Goal: Manage account settings

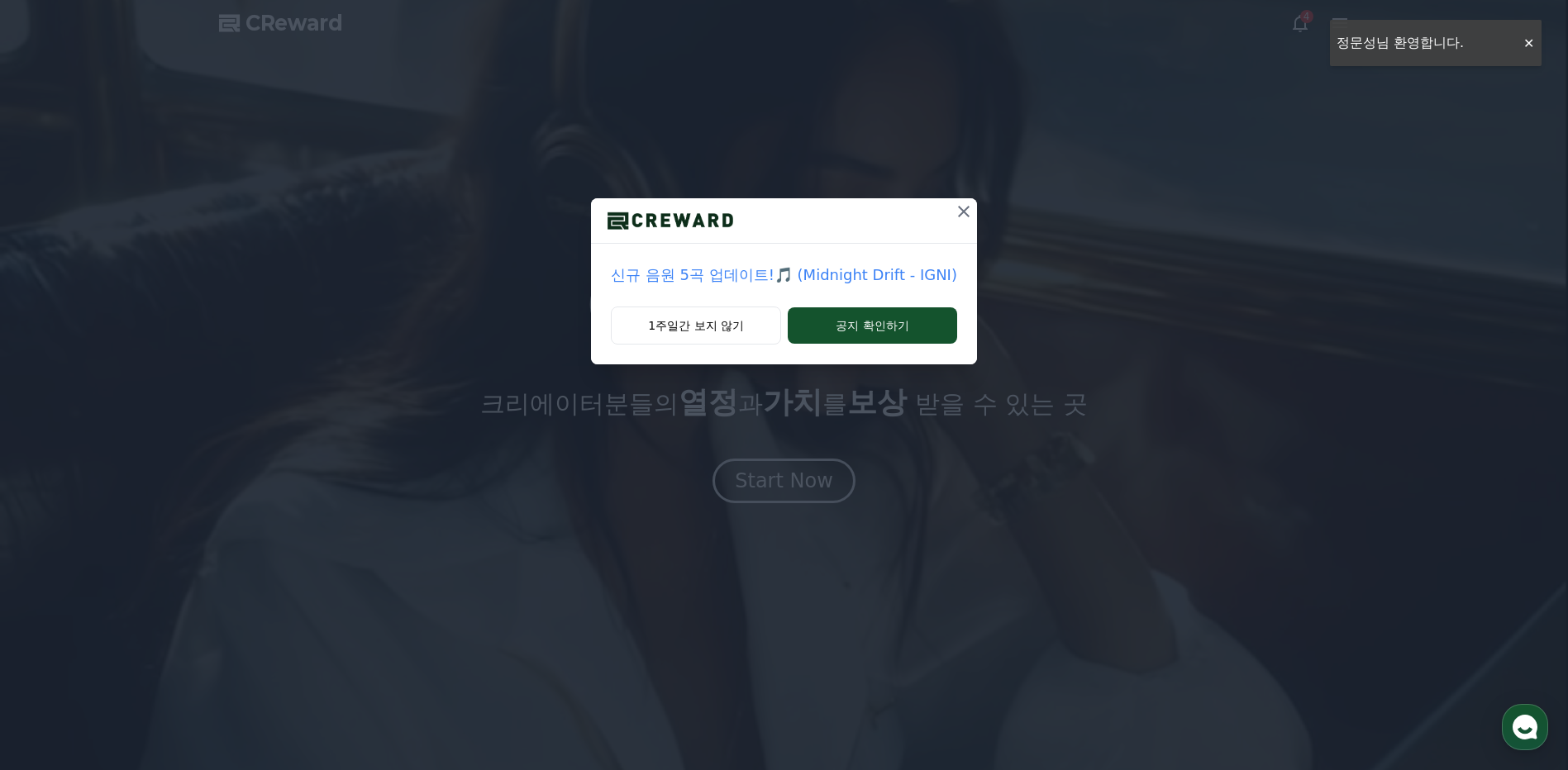
click at [960, 209] on icon at bounding box center [964, 211] width 12 height 12
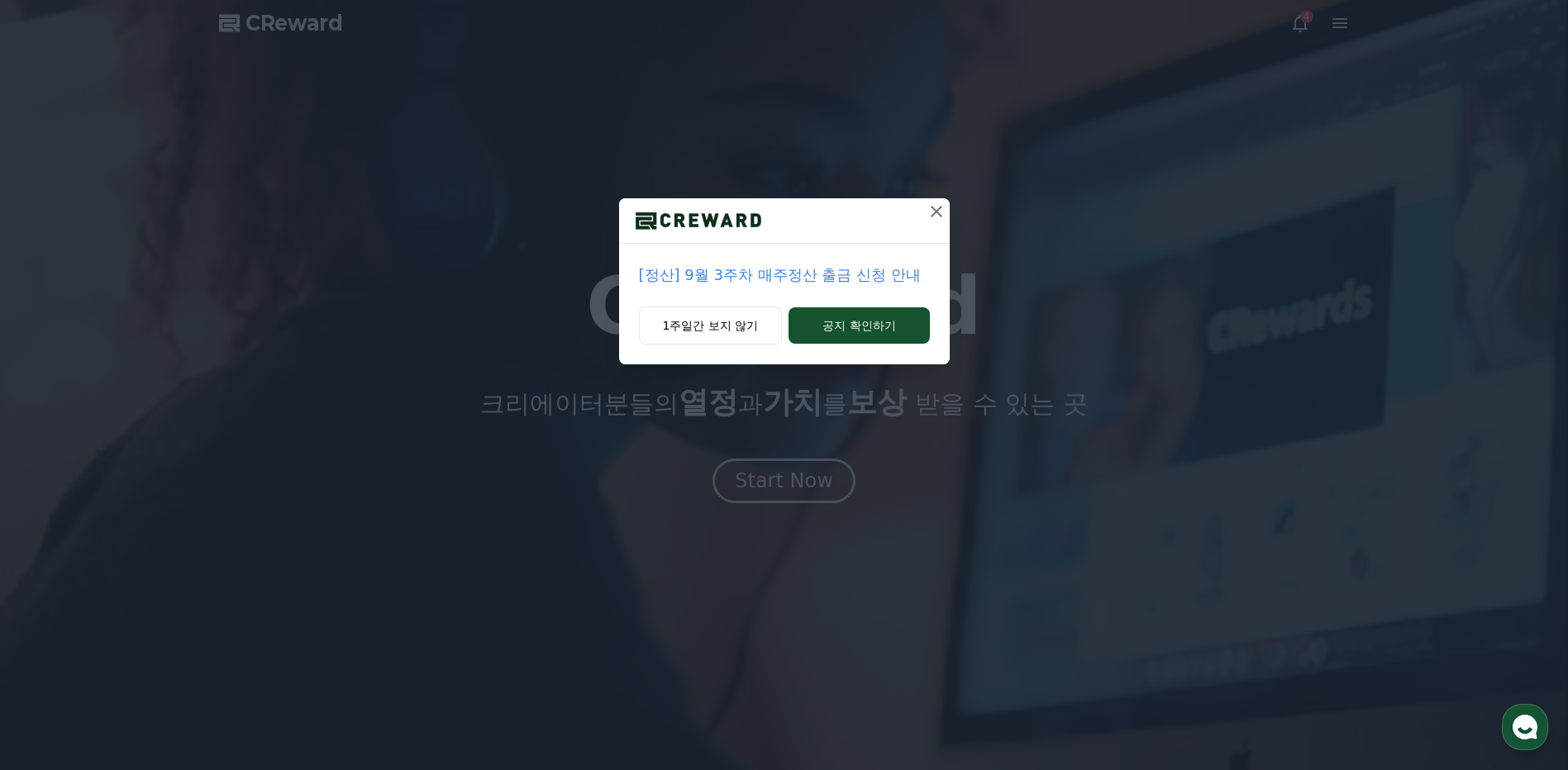
click at [938, 212] on icon at bounding box center [937, 211] width 20 height 20
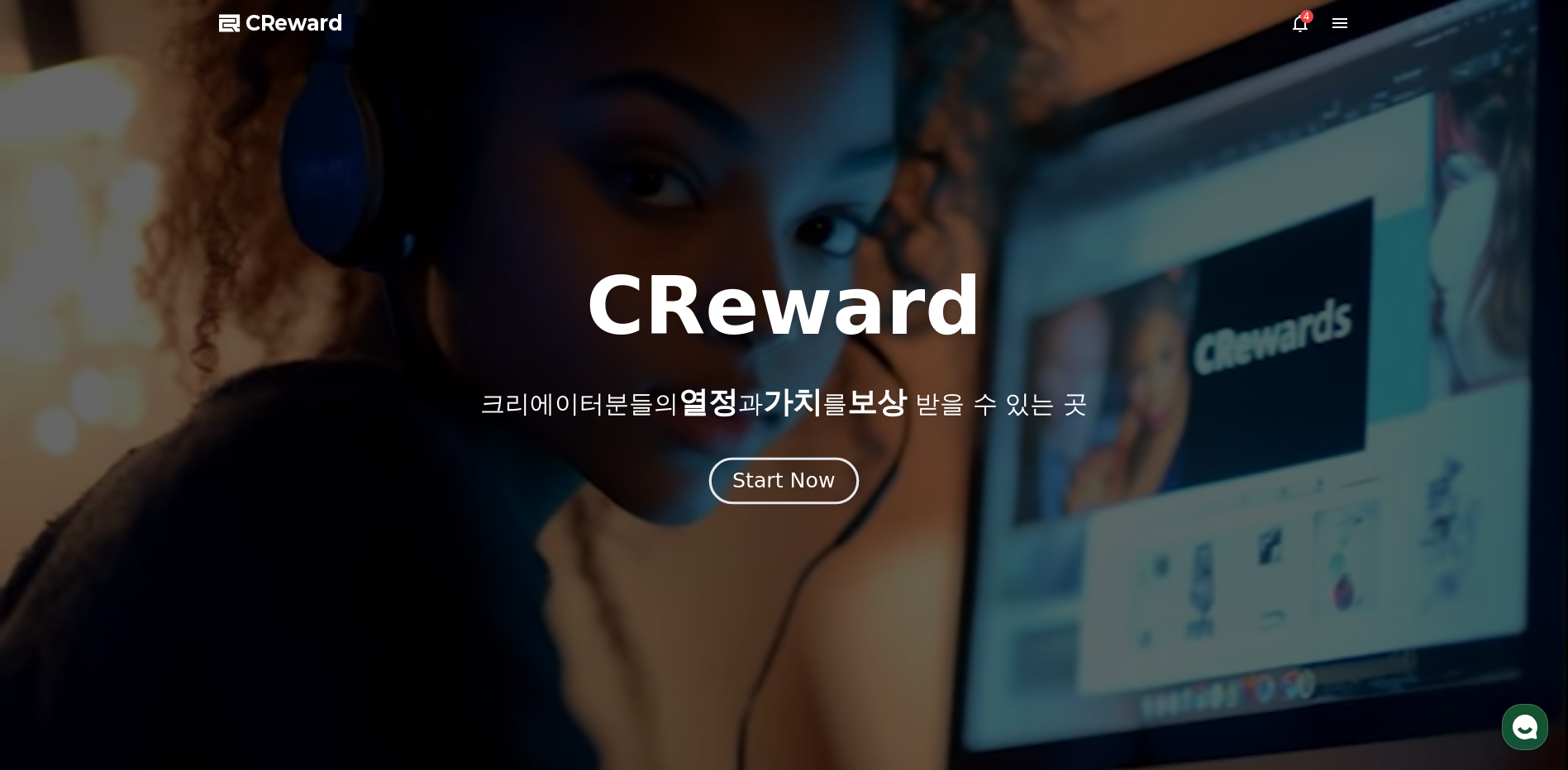
click at [742, 487] on div "Start Now" at bounding box center [783, 480] width 102 height 28
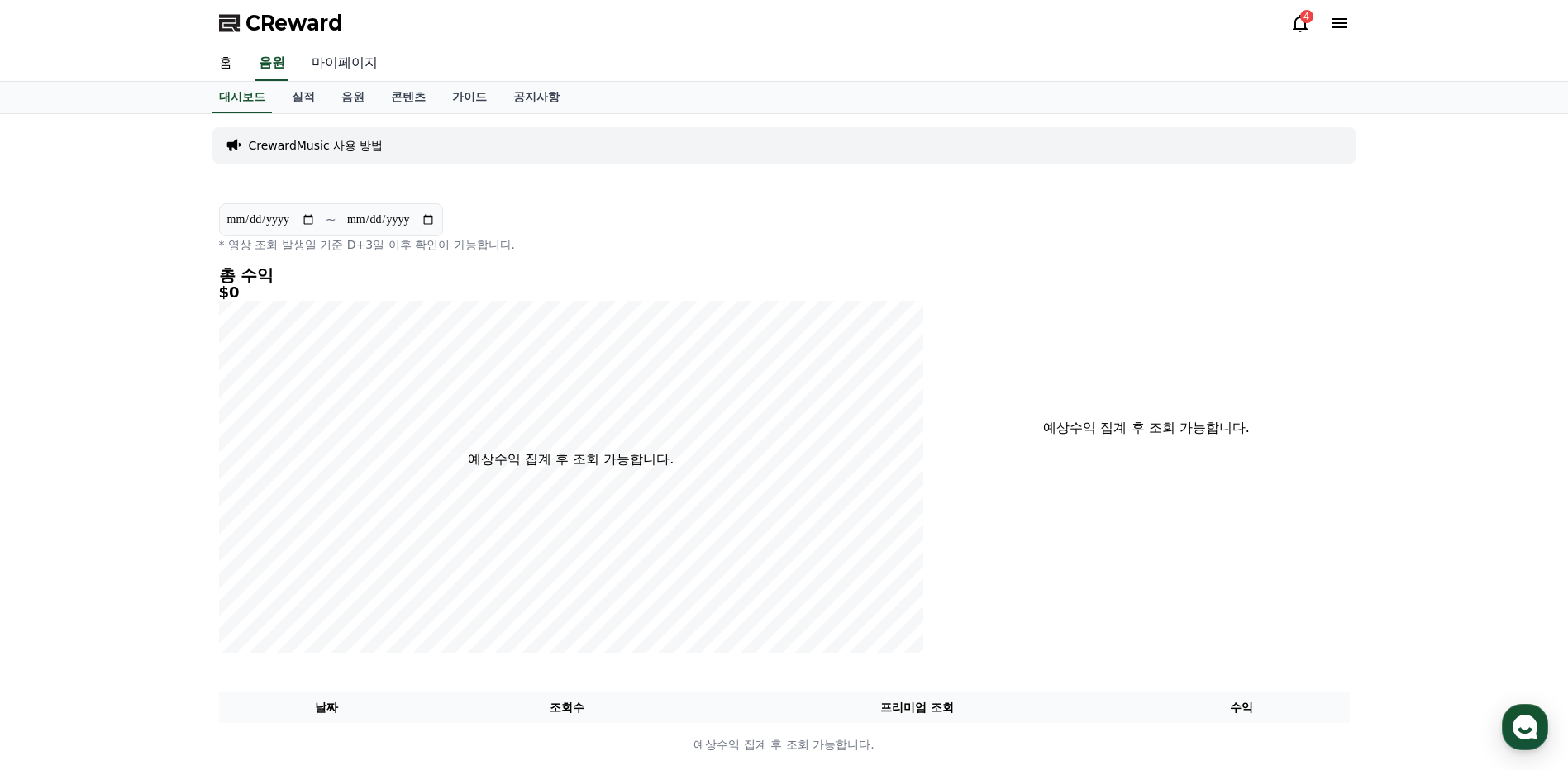
click at [357, 65] on link "마이페이지" at bounding box center [344, 63] width 93 height 34
select select "**********"
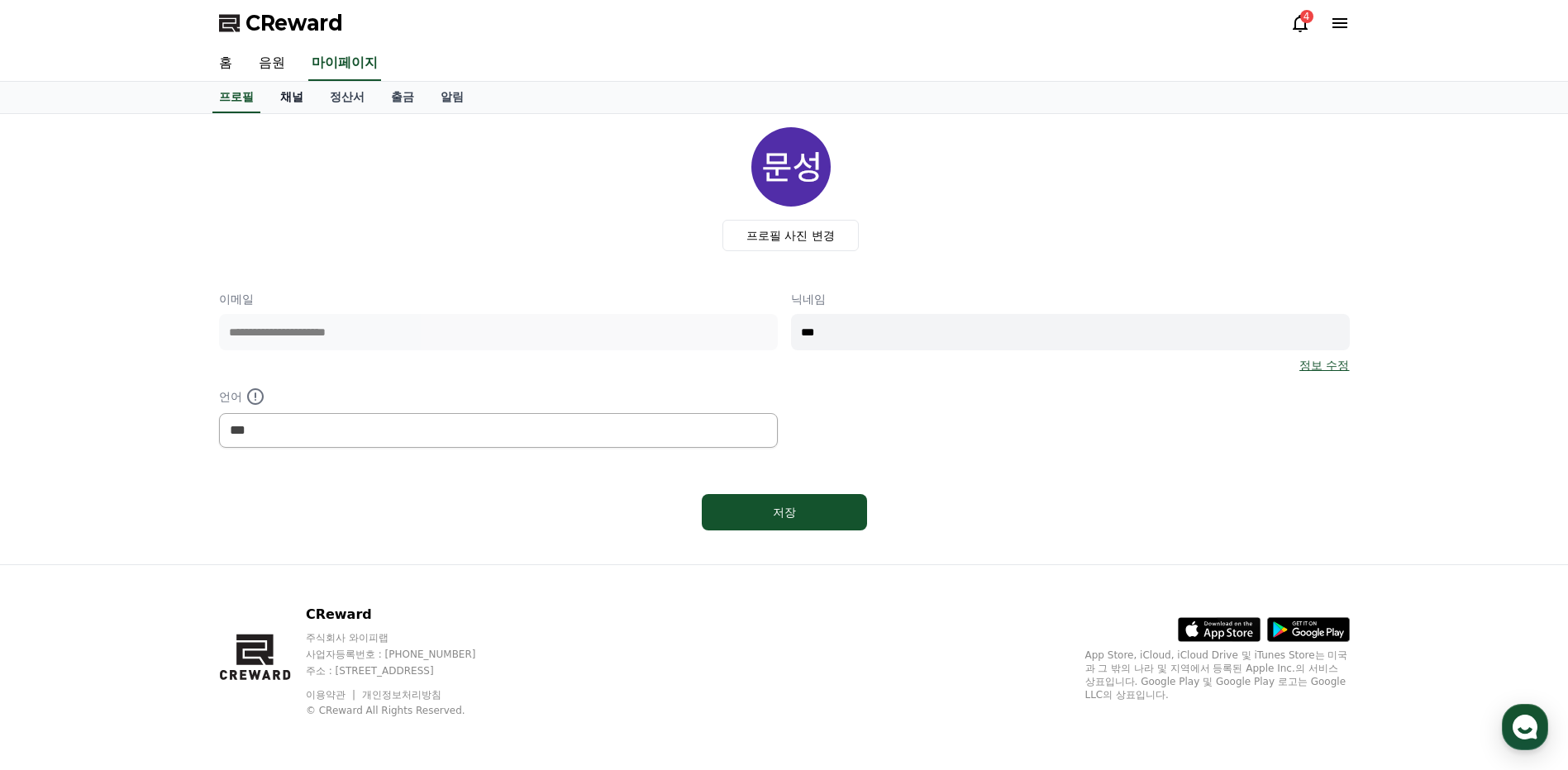
click at [305, 98] on link "채널" at bounding box center [292, 97] width 50 height 32
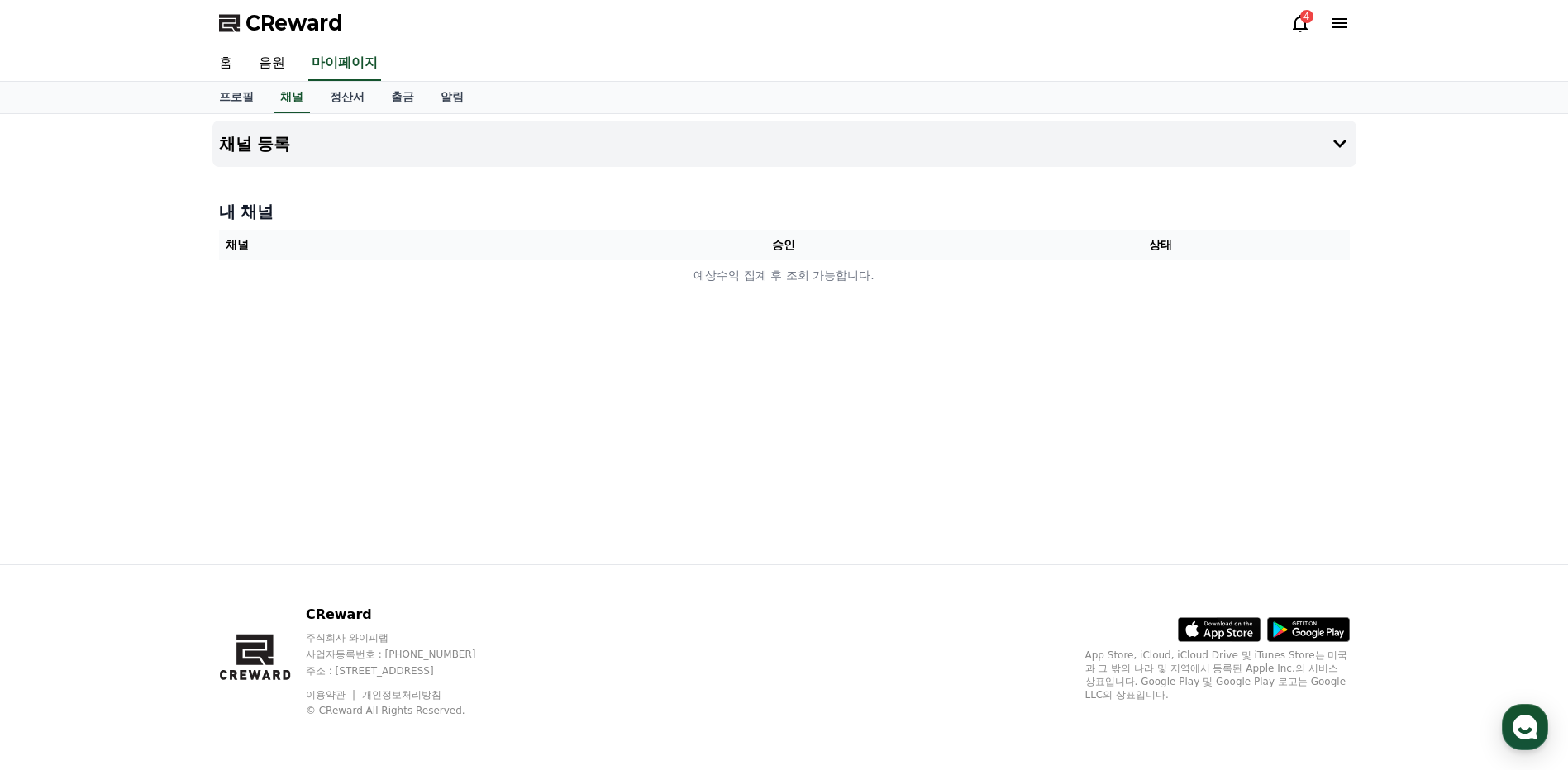
click at [1299, 22] on icon at bounding box center [1301, 23] width 20 height 20
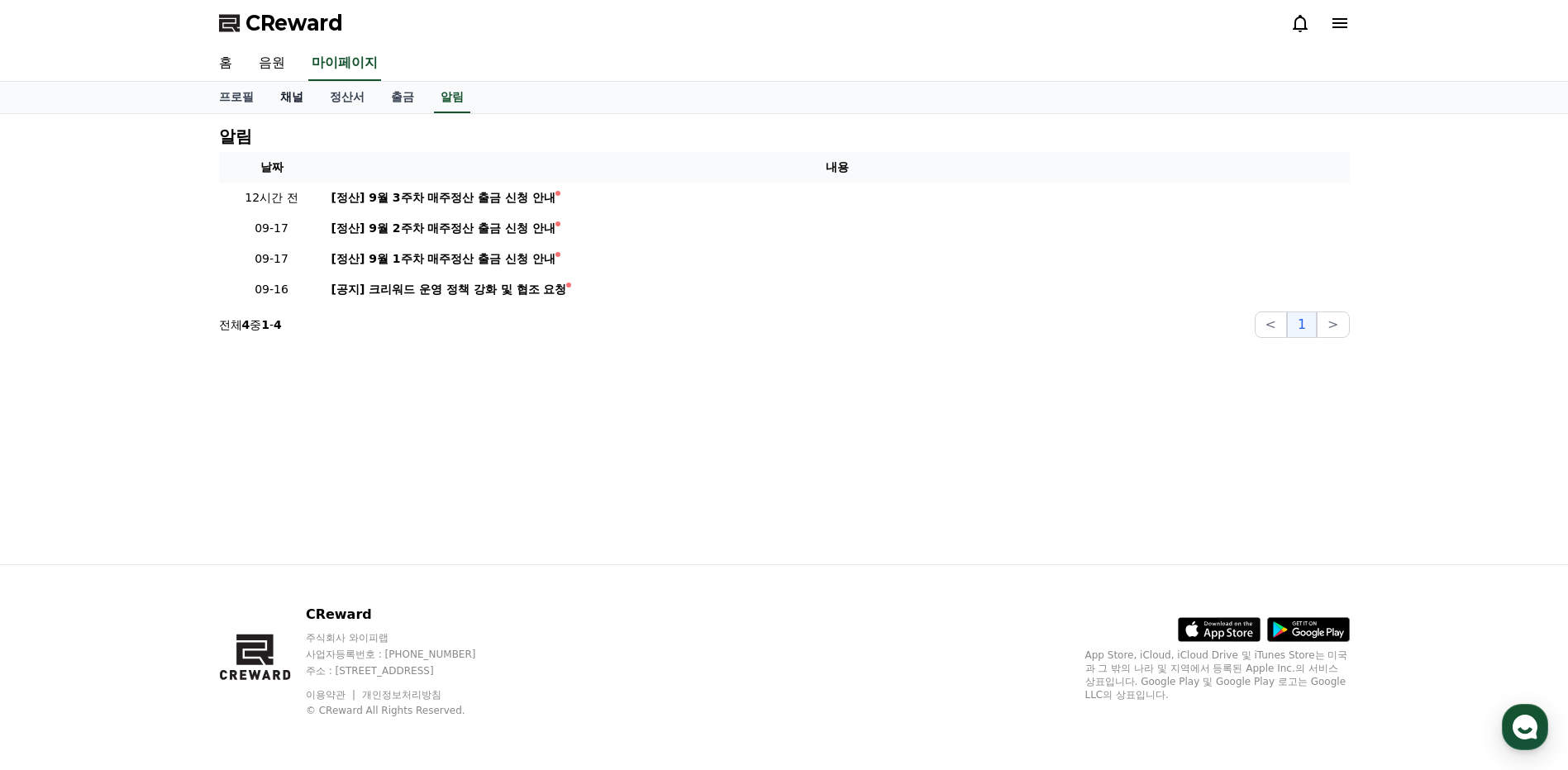
click at [300, 102] on link "채널" at bounding box center [292, 97] width 50 height 32
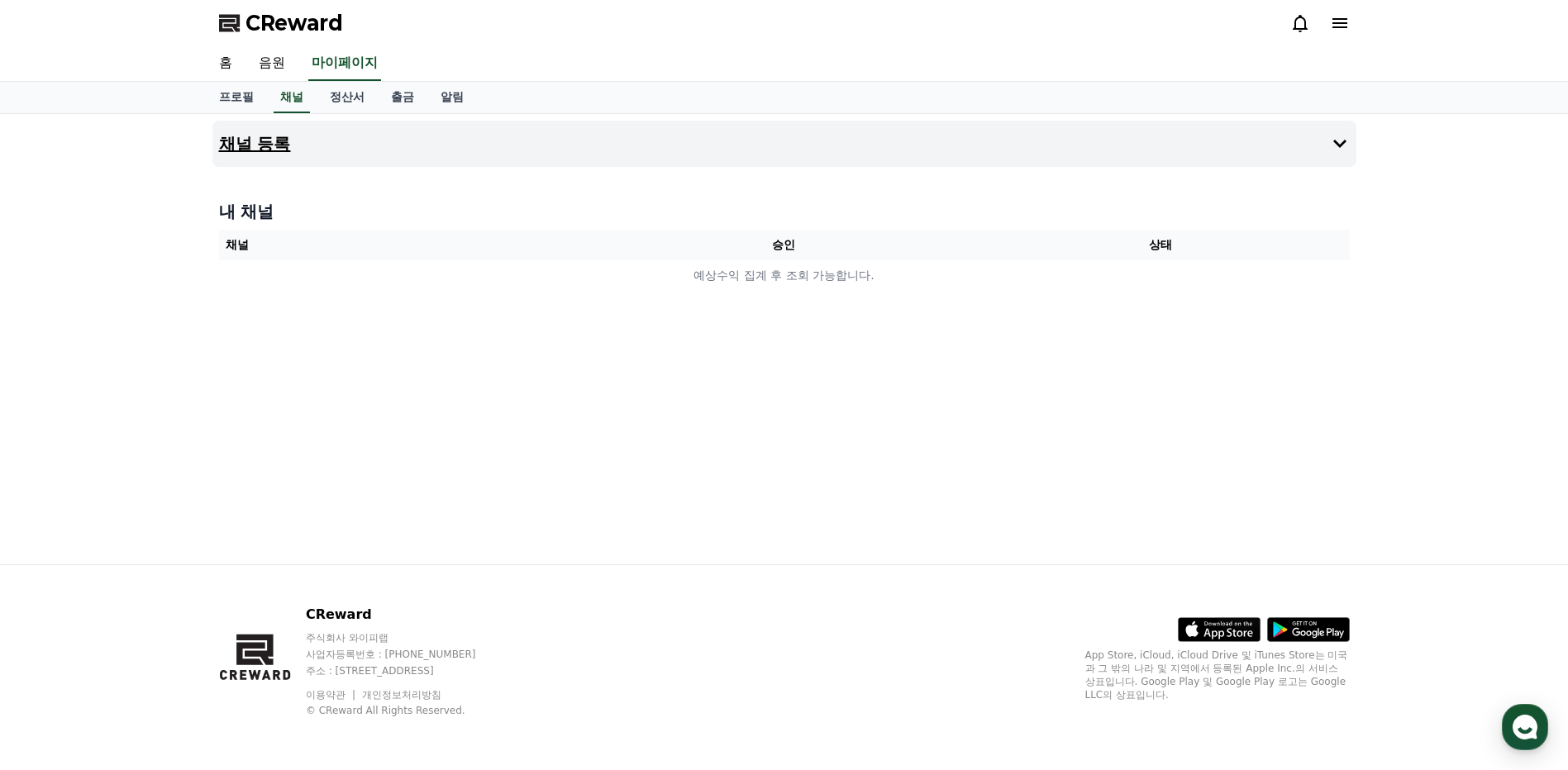
click at [280, 144] on h4 "채널 등록" at bounding box center [256, 144] width 72 height 18
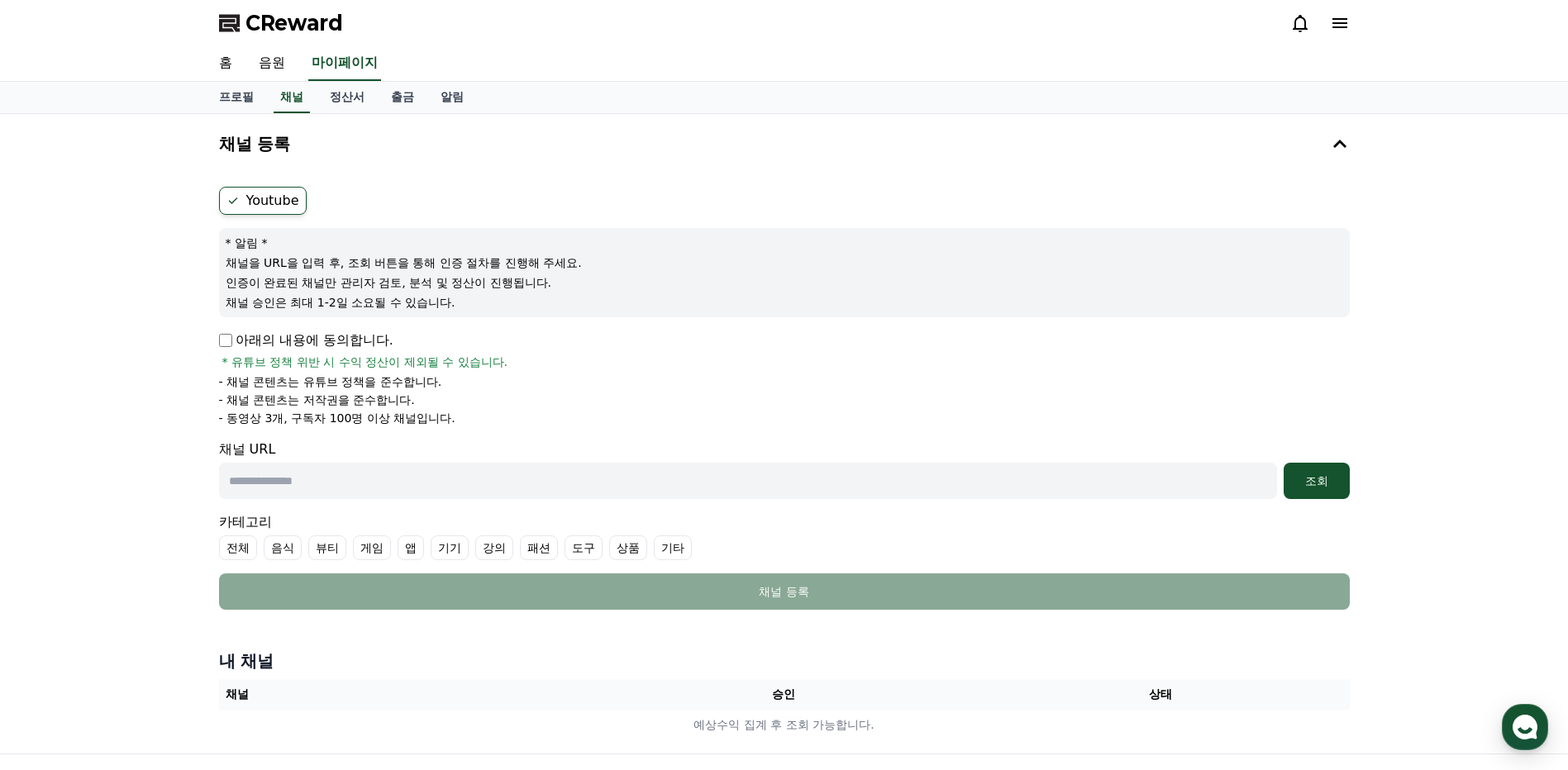
click at [1339, 23] on icon at bounding box center [1339, 23] width 14 height 10
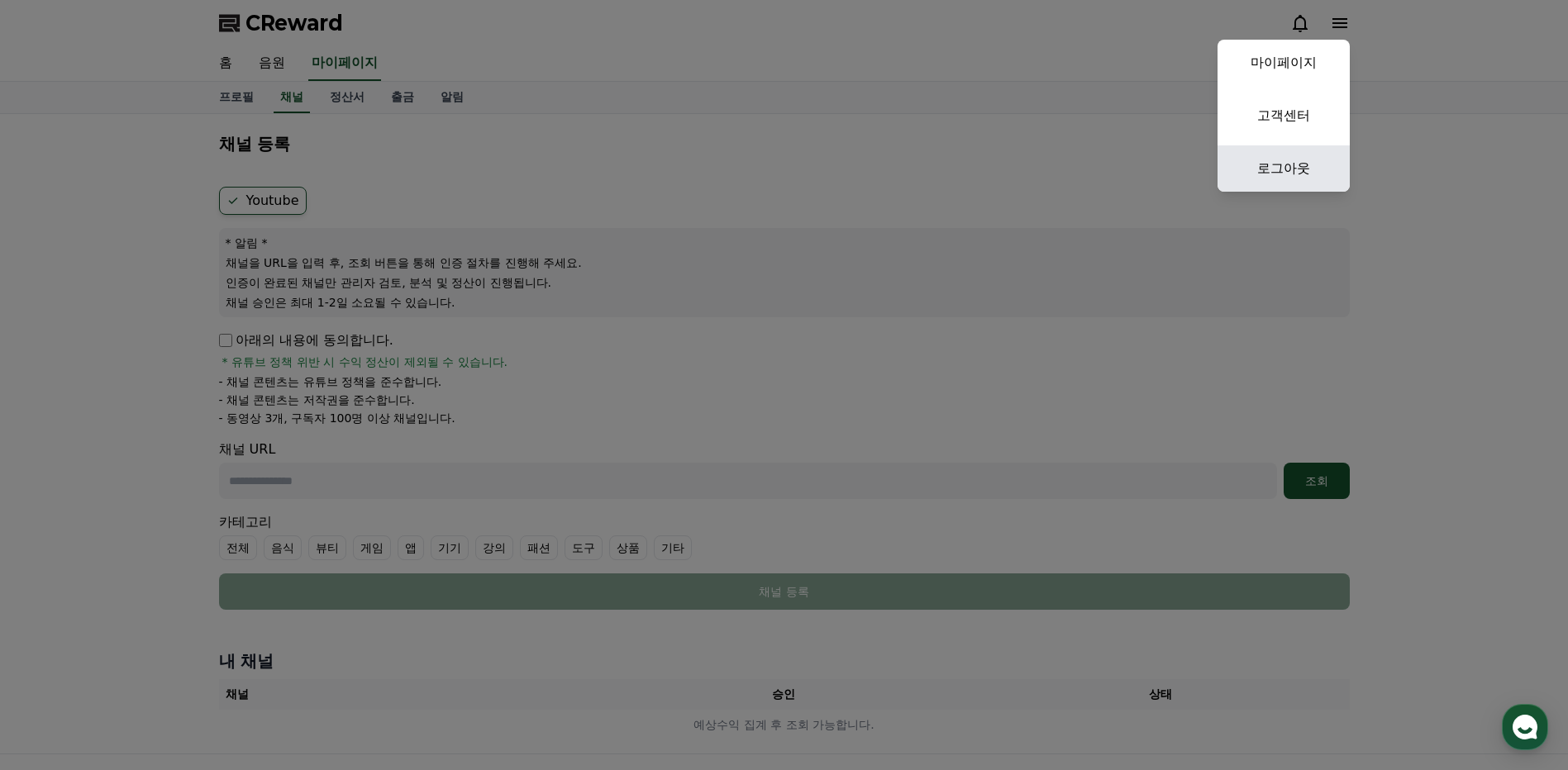
click at [1273, 162] on link "로그아웃" at bounding box center [1283, 168] width 132 height 46
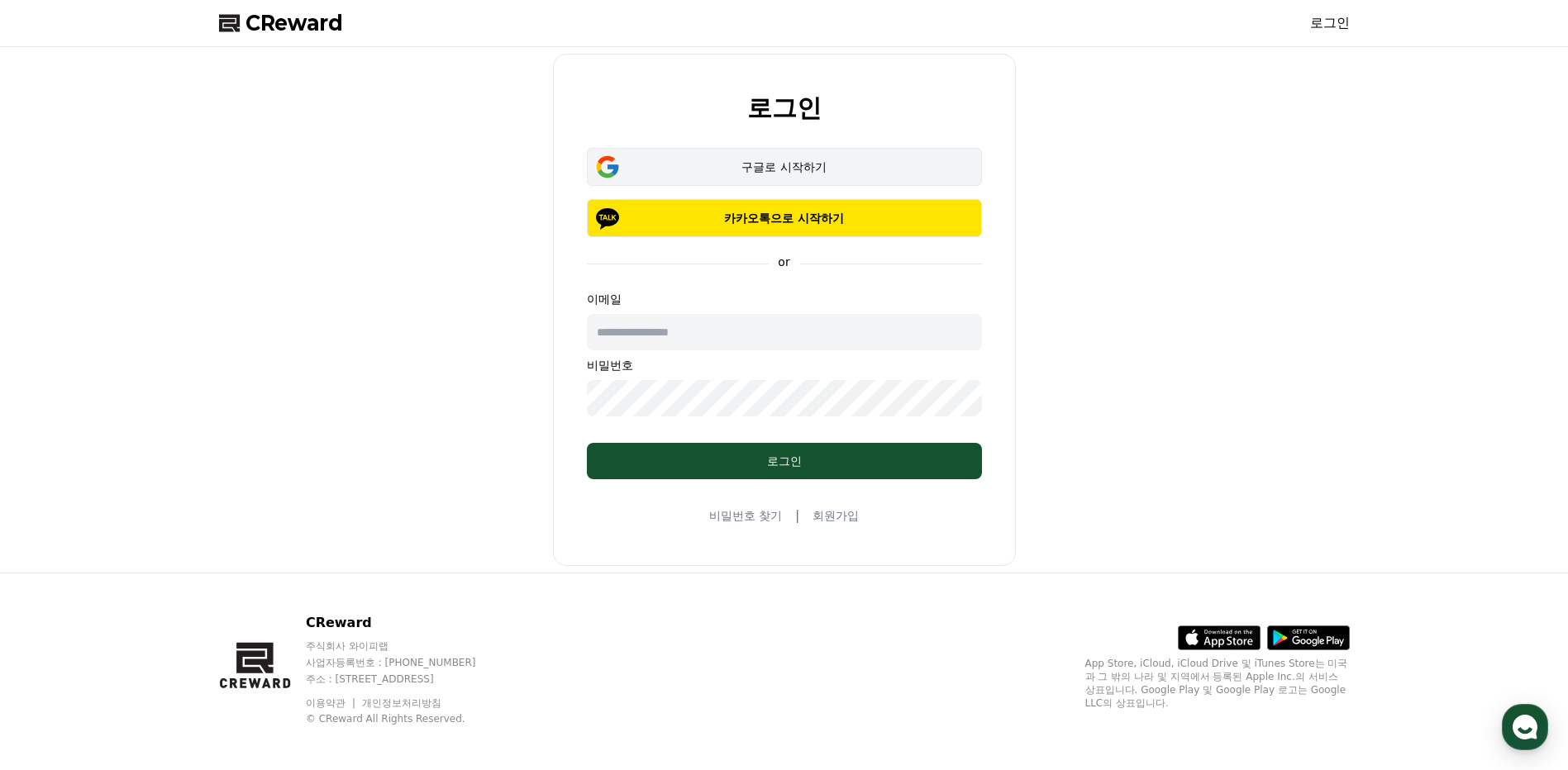
click at [825, 172] on div "구글로 시작하기" at bounding box center [784, 167] width 347 height 16
